Goal: Navigation & Orientation: Understand site structure

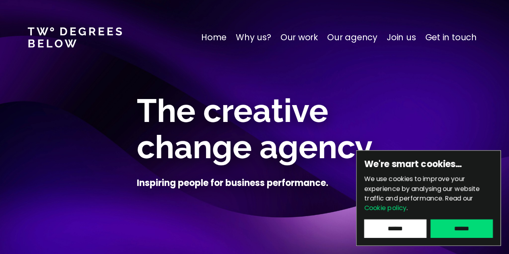
scroll to position [51, 0]
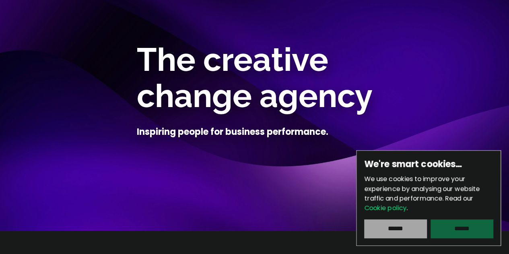
click at [455, 231] on input "******" at bounding box center [462, 228] width 62 height 19
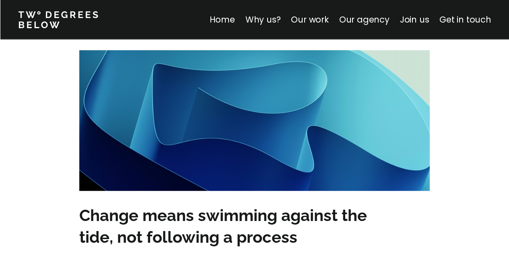
scroll to position [3743, 0]
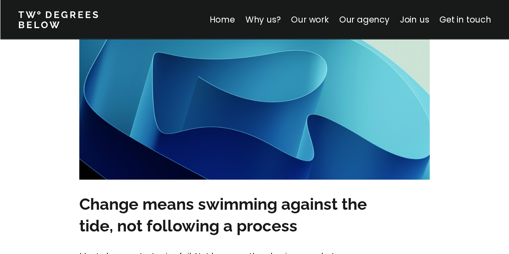
click at [322, 20] on link "Our work" at bounding box center [309, 20] width 37 height 12
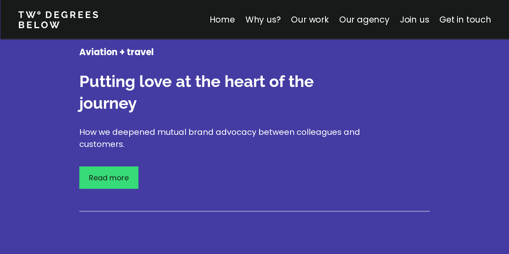
scroll to position [1813, 0]
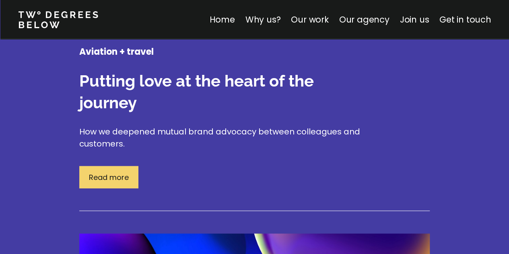
click at [120, 172] on p "Read more" at bounding box center [109, 177] width 40 height 11
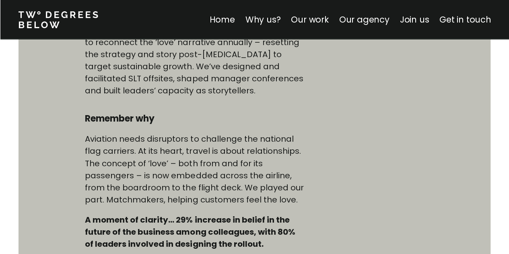
scroll to position [605, 0]
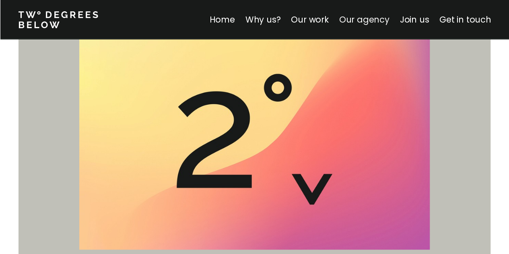
click at [370, 21] on link "Our agency" at bounding box center [364, 20] width 50 height 12
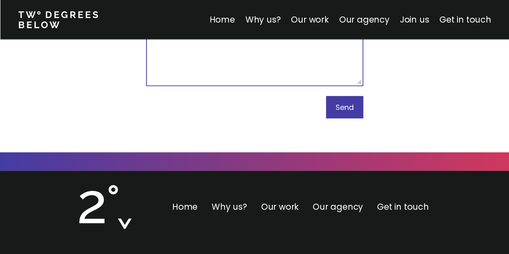
scroll to position [5043, 0]
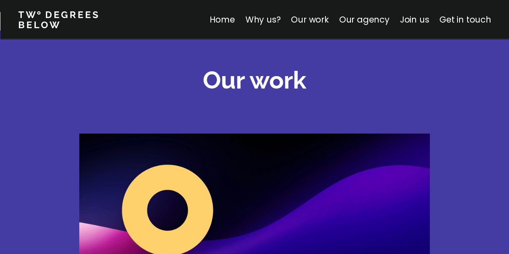
scroll to position [3743, 0]
